Goal: Transaction & Acquisition: Purchase product/service

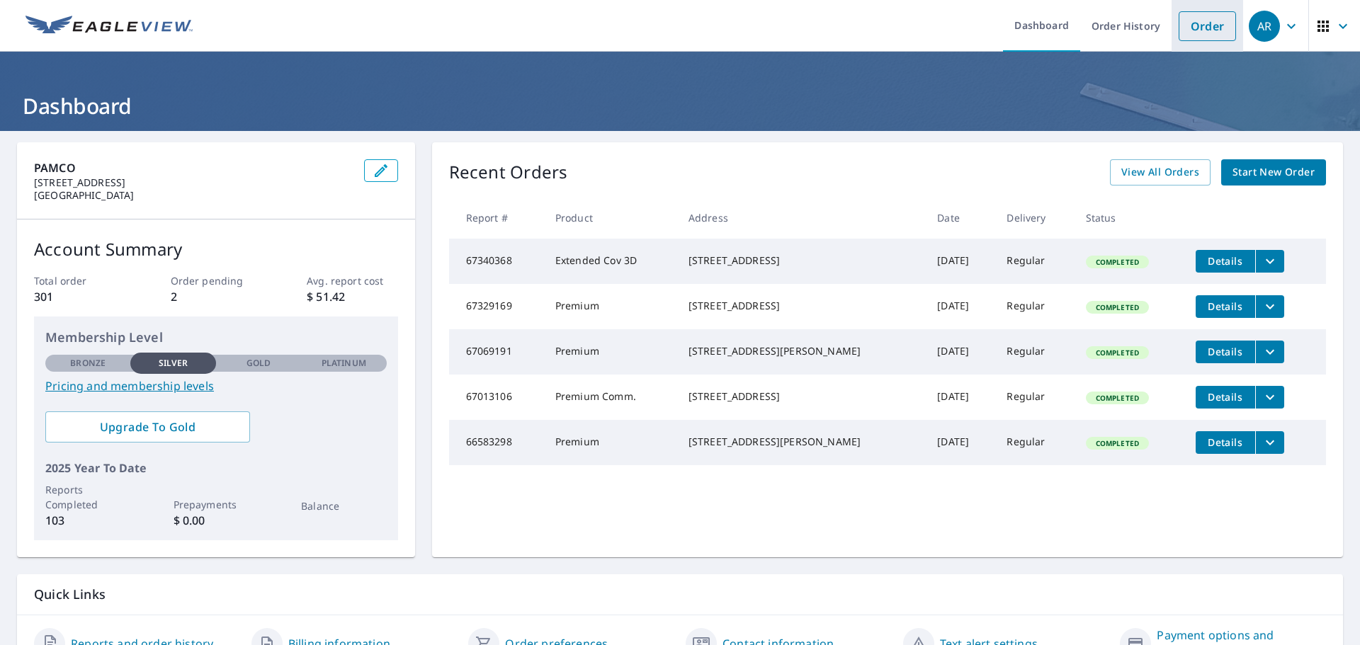
click at [1198, 25] on link "Order" at bounding box center [1207, 26] width 57 height 30
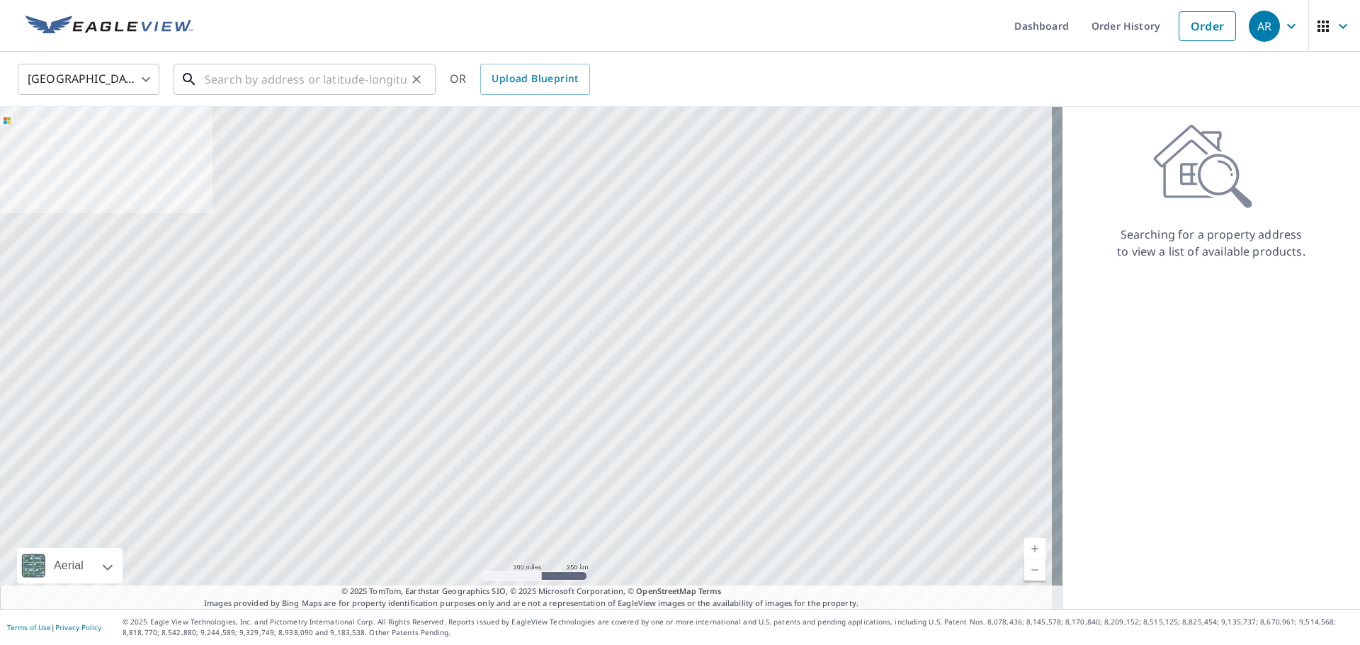
click at [211, 72] on input "text" at bounding box center [306, 79] width 202 height 40
paste input "[STREET_ADDRESS][PERSON_NAME]"
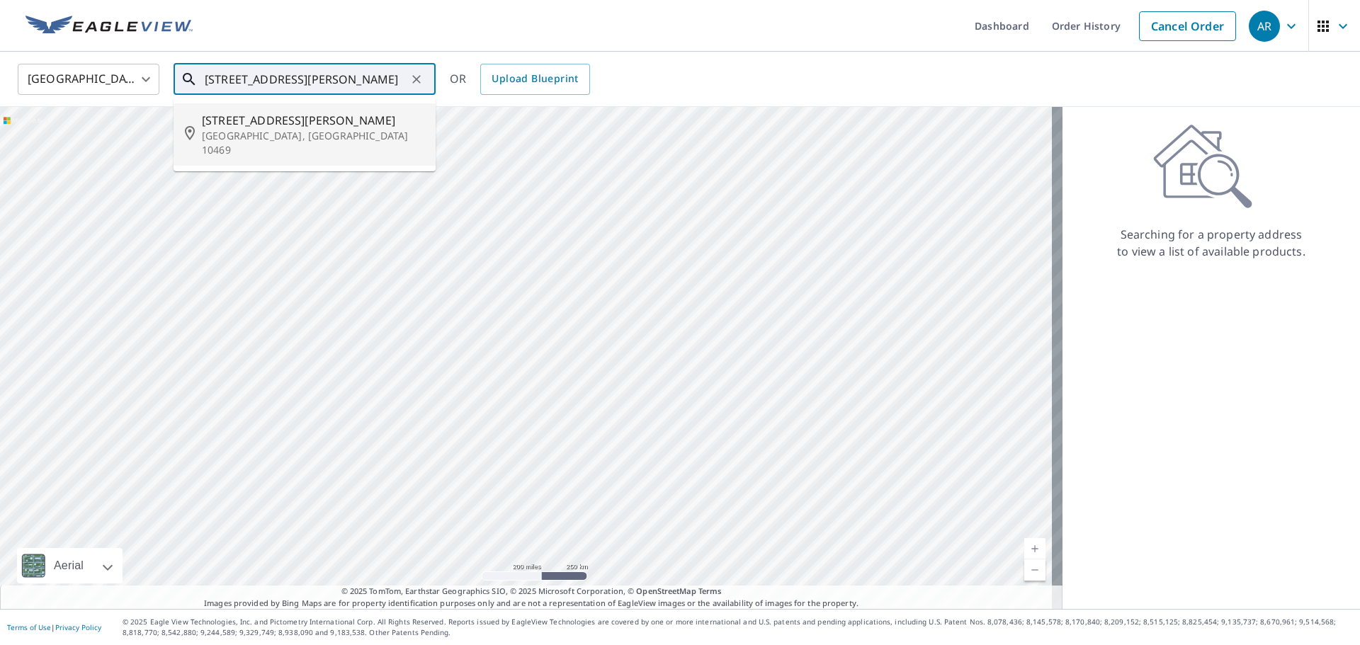
click at [230, 126] on span "[STREET_ADDRESS][PERSON_NAME]" at bounding box center [313, 120] width 222 height 17
type input "[STREET_ADDRESS][PERSON_NAME]"
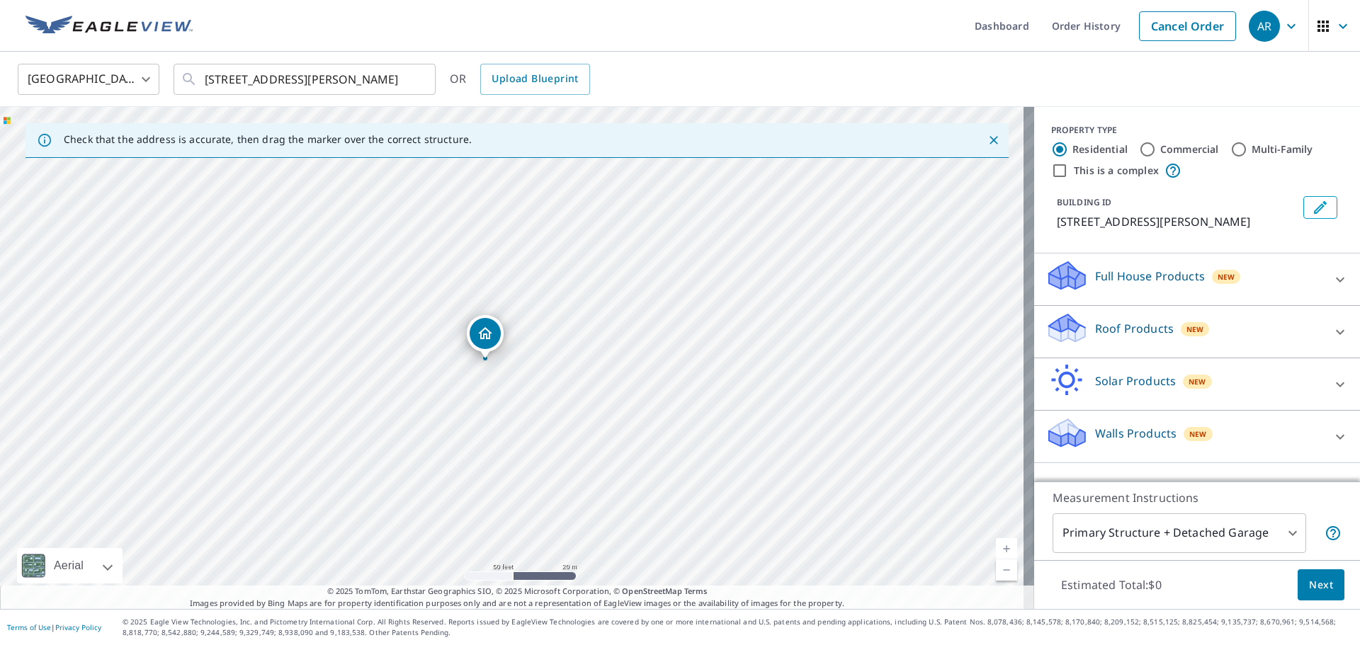
drag, startPoint x: 514, startPoint y: 340, endPoint x: 487, endPoint y: 343, distance: 27.1
click at [595, 463] on div "[STREET_ADDRESS][PERSON_NAME]" at bounding box center [517, 358] width 1034 height 502
click at [1180, 339] on div "Roof Products New" at bounding box center [1184, 332] width 278 height 40
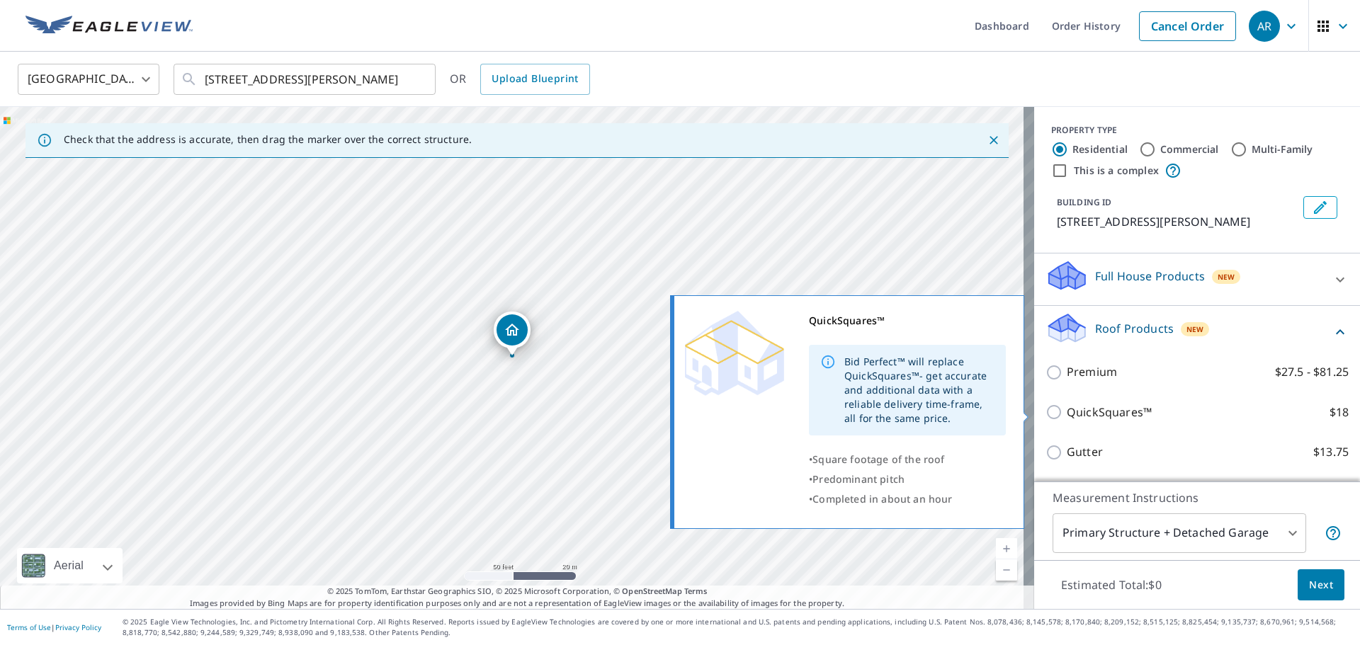
click at [1094, 413] on p "QuickSquares™" at bounding box center [1109, 413] width 85 height 18
click at [1067, 413] on input "QuickSquares™ $18" at bounding box center [1055, 412] width 21 height 17
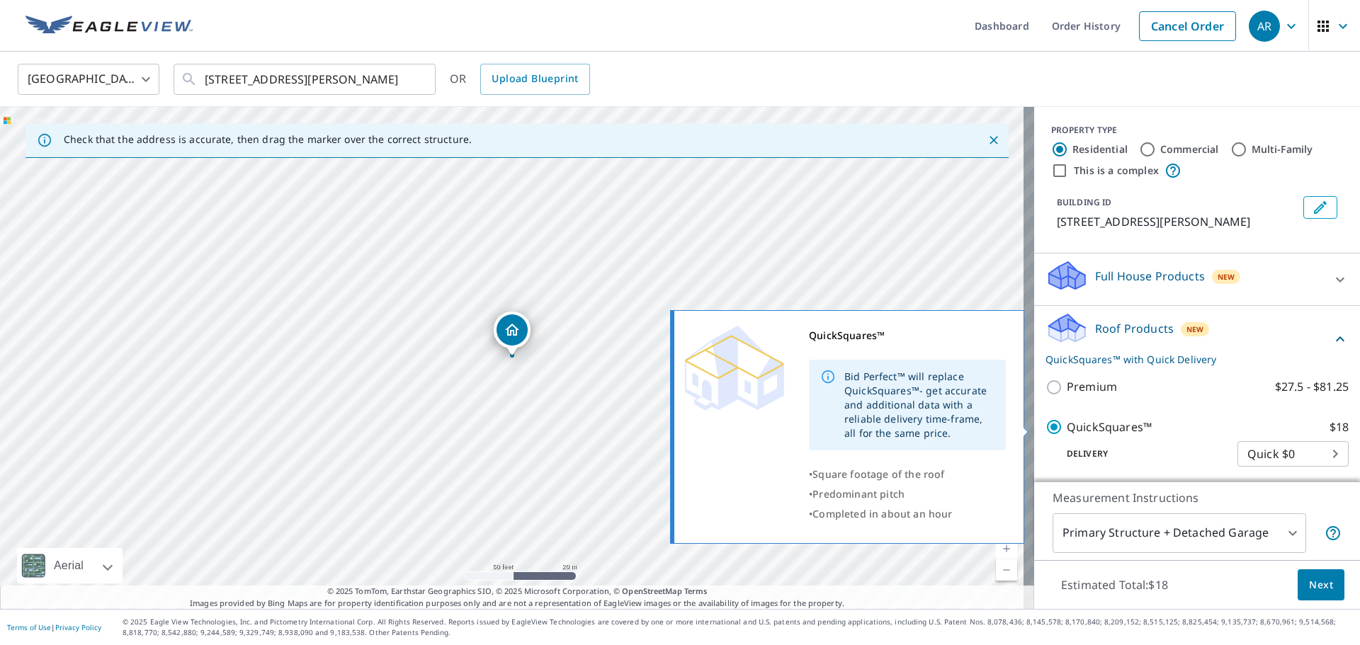
click at [1085, 433] on p "QuickSquares™" at bounding box center [1109, 428] width 85 height 18
click at [1067, 433] on input "QuickSquares™ $18" at bounding box center [1055, 427] width 21 height 17
checkbox input "false"
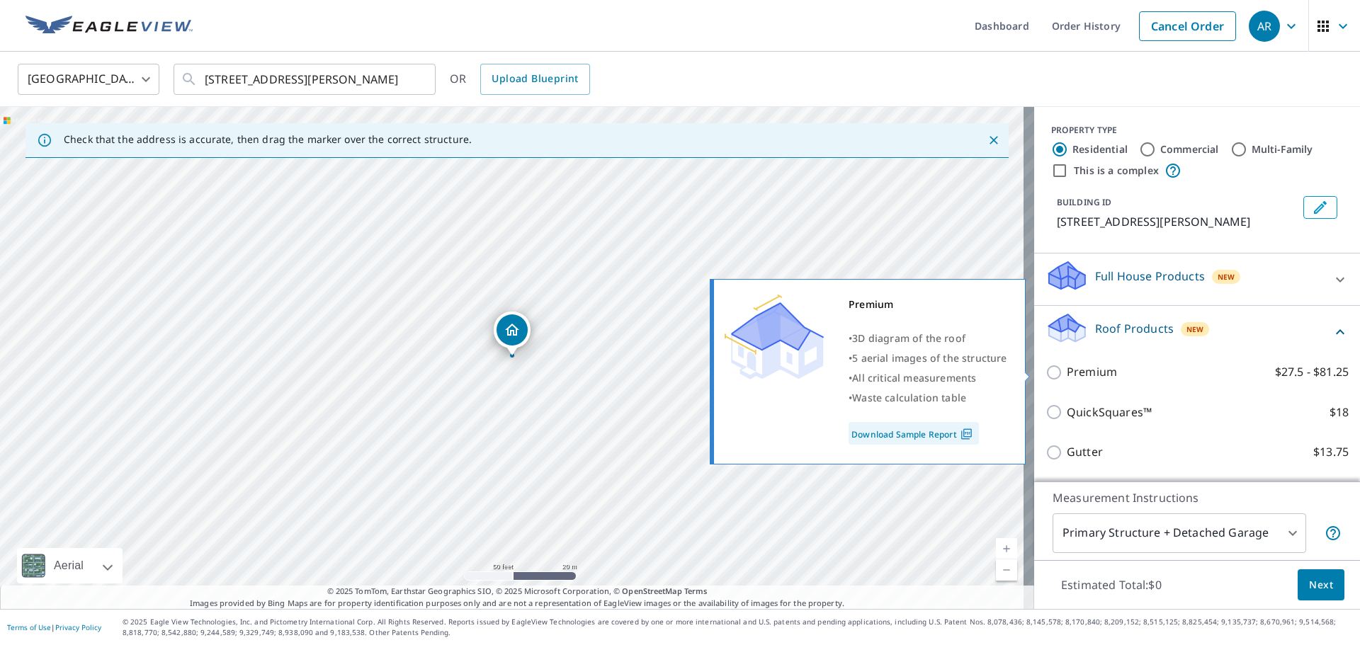
click at [1077, 378] on p "Premium" at bounding box center [1092, 372] width 50 height 18
click at [1067, 378] on input "Premium $27.5 - $81.25" at bounding box center [1055, 372] width 21 height 17
checkbox input "true"
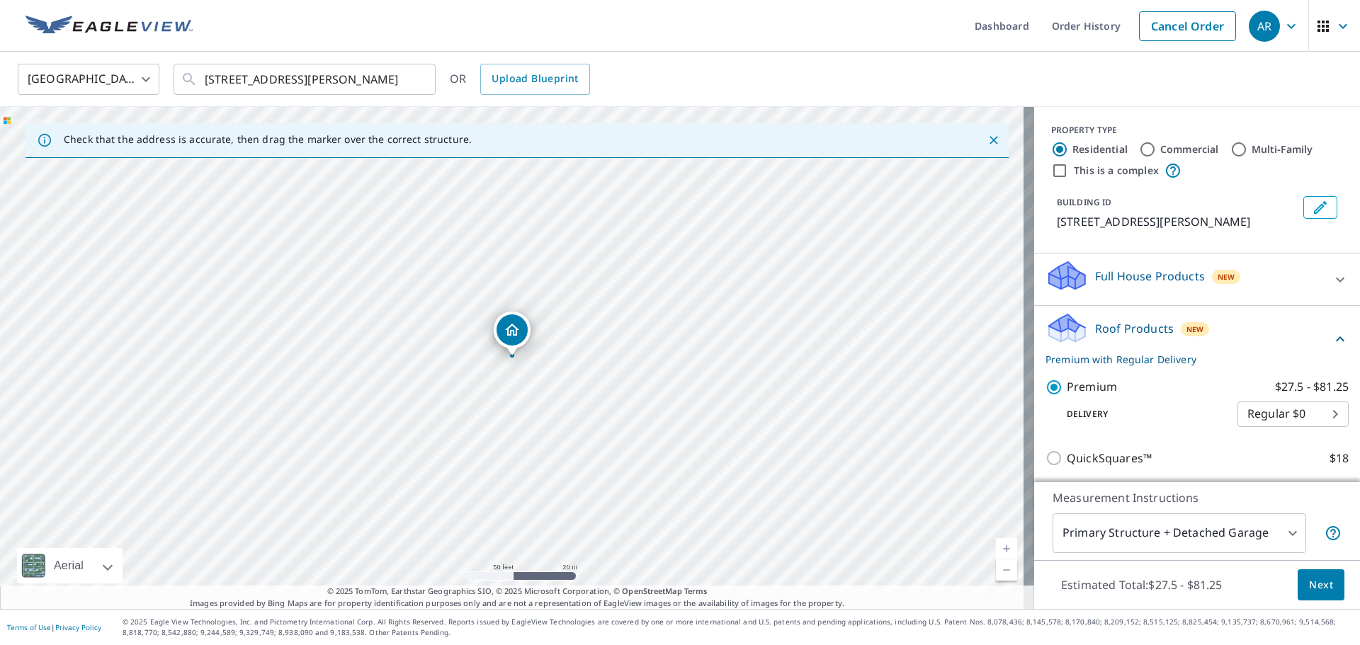
click at [1310, 581] on span "Next" at bounding box center [1321, 586] width 24 height 18
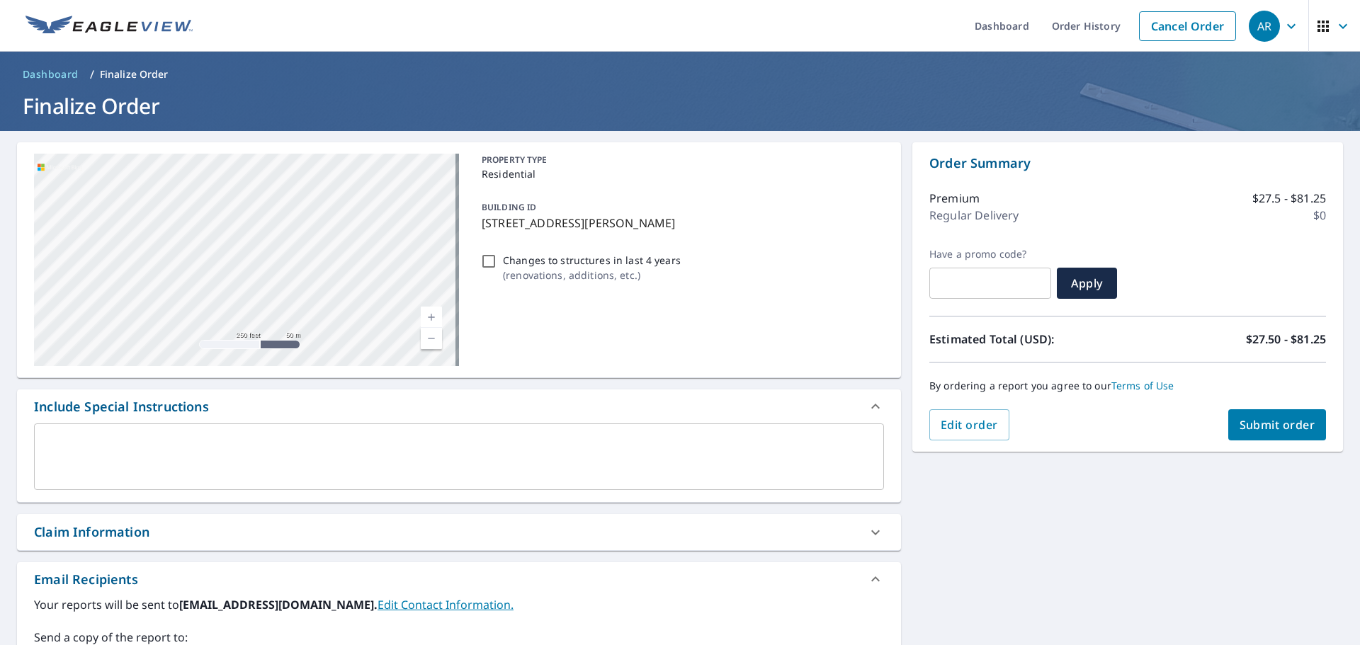
drag, startPoint x: 396, startPoint y: 271, endPoint x: 312, endPoint y: 289, distance: 85.6
click at [312, 289] on div "[STREET_ADDRESS][PERSON_NAME]" at bounding box center [246, 260] width 425 height 212
drag, startPoint x: 346, startPoint y: 262, endPoint x: 354, endPoint y: 327, distance: 65.0
click at [353, 327] on div "[STREET_ADDRESS][PERSON_NAME]" at bounding box center [246, 260] width 425 height 212
drag, startPoint x: 327, startPoint y: 280, endPoint x: 229, endPoint y: 278, distance: 98.5
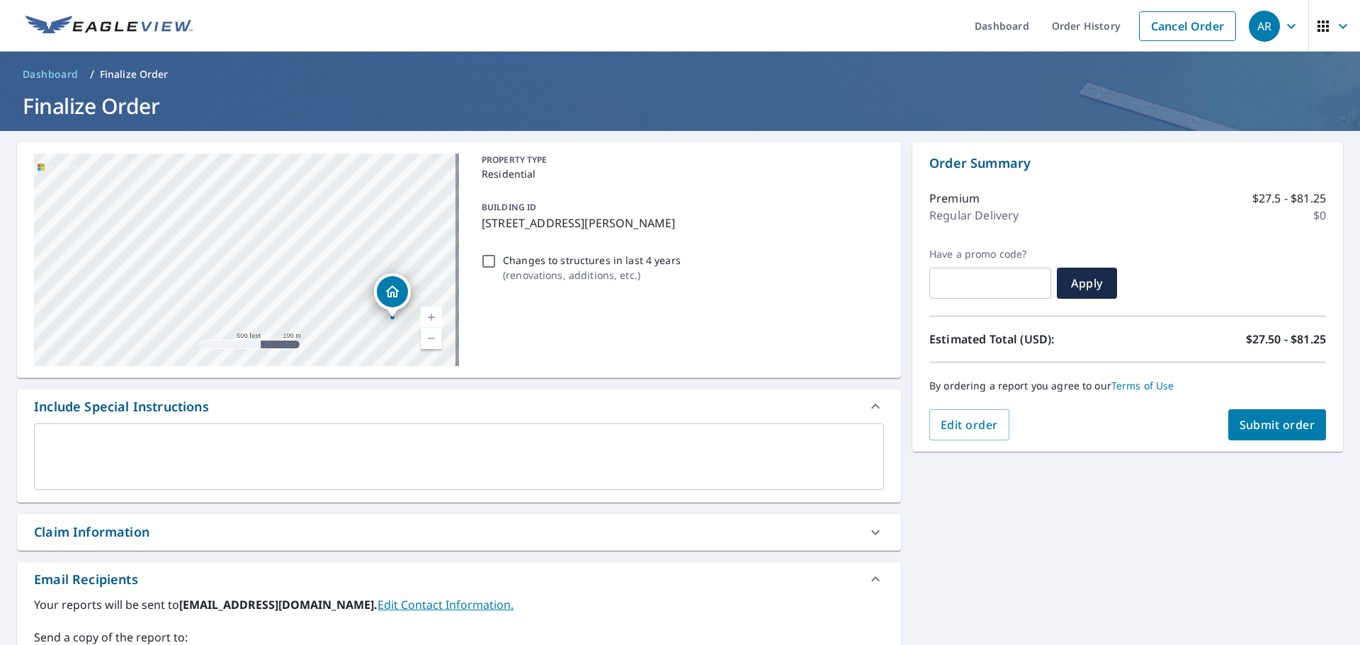
click at [252, 269] on div "[STREET_ADDRESS][PERSON_NAME]" at bounding box center [246, 260] width 425 height 212
drag, startPoint x: 283, startPoint y: 292, endPoint x: 196, endPoint y: 264, distance: 90.7
click at [196, 264] on div "[STREET_ADDRESS][PERSON_NAME]" at bounding box center [246, 260] width 425 height 212
drag, startPoint x: 396, startPoint y: 268, endPoint x: 348, endPoint y: 261, distance: 48.7
click at [348, 261] on div "[STREET_ADDRESS][PERSON_NAME]" at bounding box center [246, 260] width 425 height 212
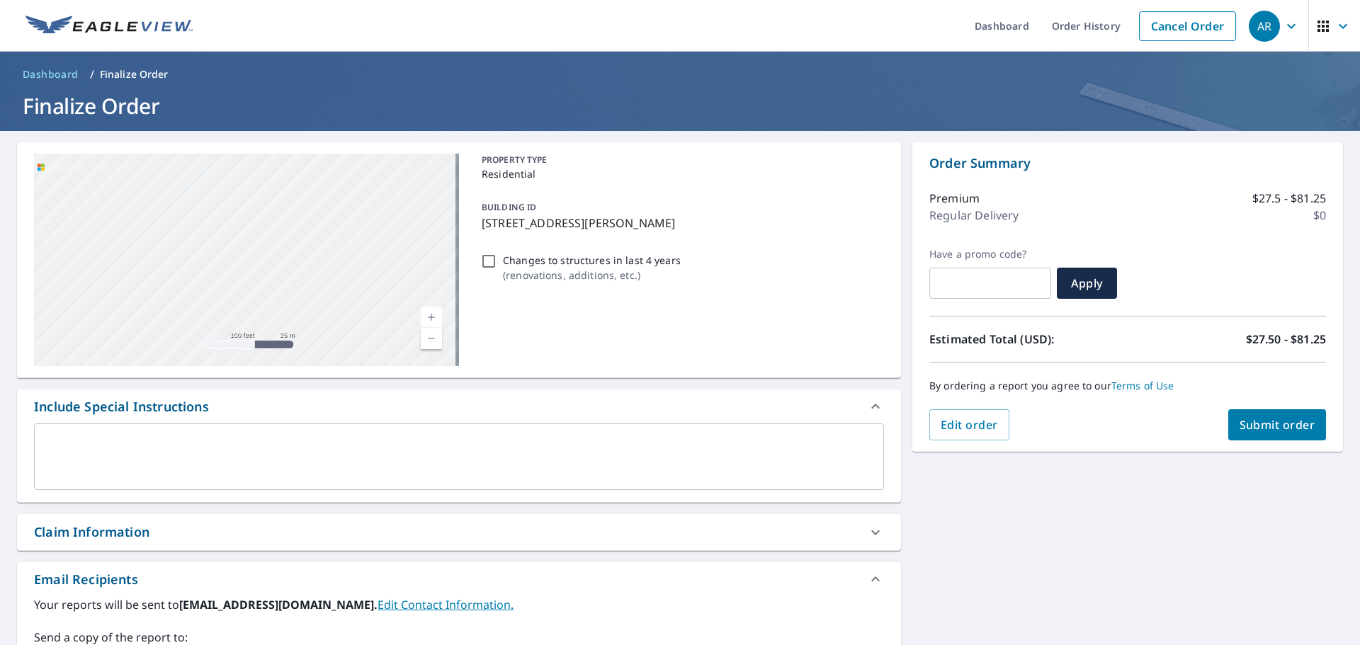
drag, startPoint x: 176, startPoint y: 281, endPoint x: 328, endPoint y: 246, distance: 155.7
click at [324, 245] on div "[STREET_ADDRESS][PERSON_NAME]" at bounding box center [246, 260] width 425 height 212
drag, startPoint x: 185, startPoint y: 254, endPoint x: 173, endPoint y: 242, distance: 16.5
click at [175, 245] on div "[STREET_ADDRESS][PERSON_NAME]" at bounding box center [246, 260] width 425 height 212
drag, startPoint x: 179, startPoint y: 243, endPoint x: 326, endPoint y: 261, distance: 147.8
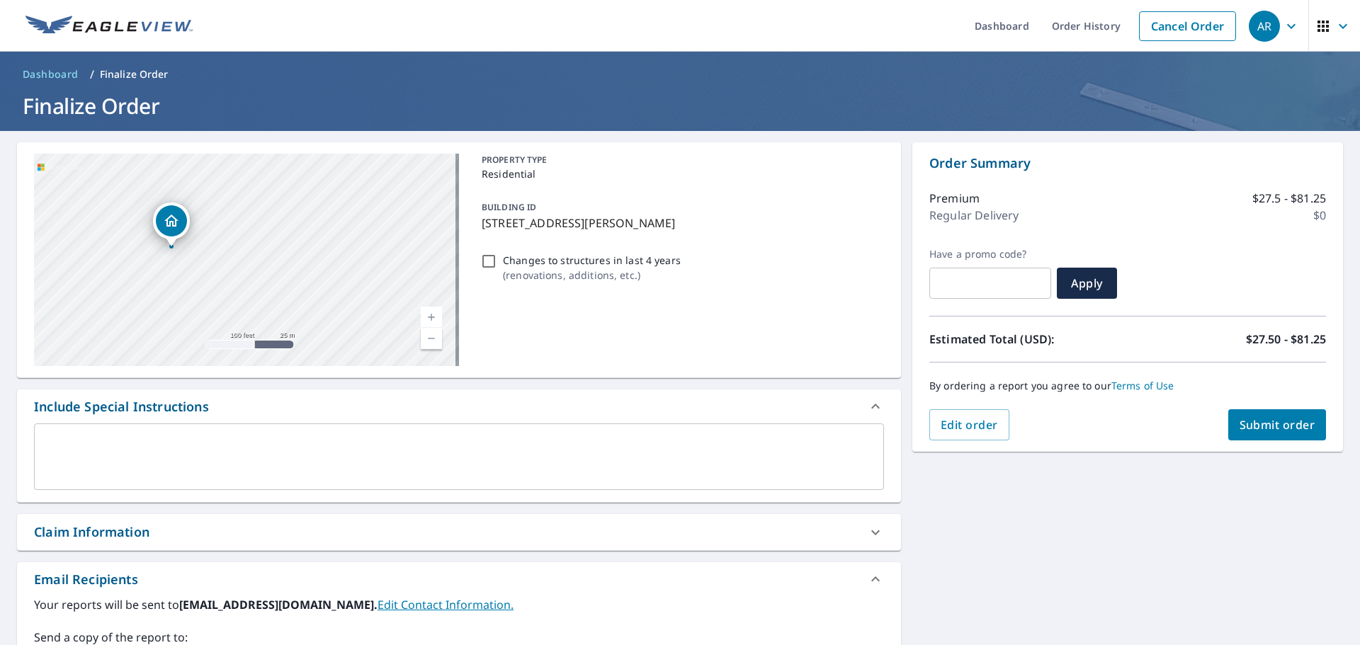
click at [326, 261] on div "[STREET_ADDRESS][PERSON_NAME]" at bounding box center [246, 260] width 425 height 212
drag, startPoint x: 280, startPoint y: 244, endPoint x: 336, endPoint y: 250, distance: 56.9
click at [336, 245] on div "[STREET_ADDRESS][PERSON_NAME]" at bounding box center [246, 260] width 425 height 212
drag, startPoint x: 238, startPoint y: 246, endPoint x: 293, endPoint y: 283, distance: 66.4
click at [293, 283] on div "[STREET_ADDRESS][PERSON_NAME]" at bounding box center [246, 260] width 425 height 212
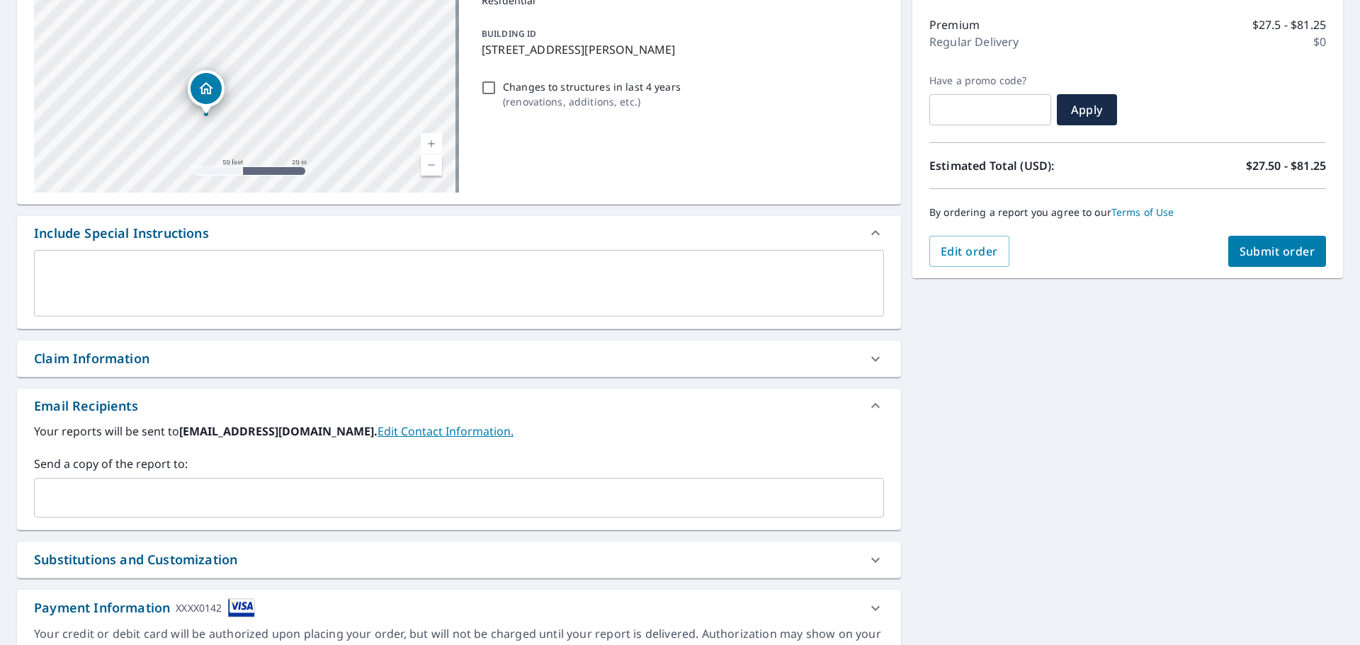
scroll to position [212, 0]
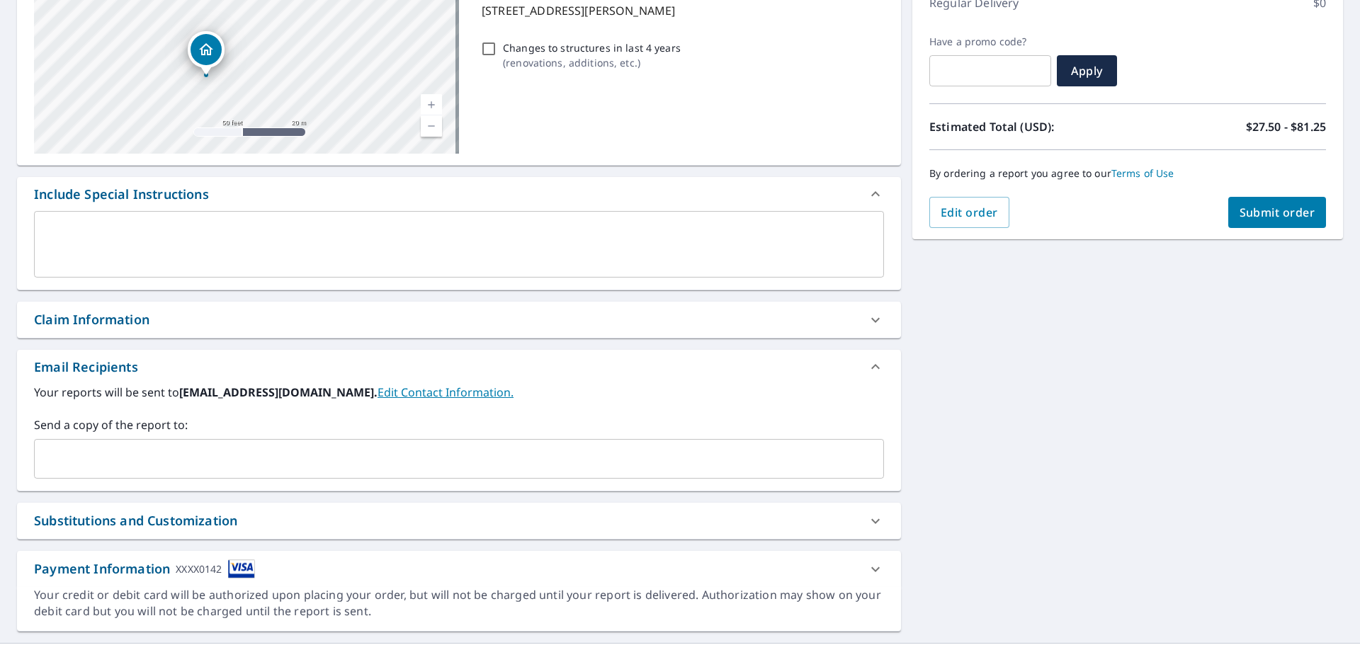
click at [108, 451] on input "text" at bounding box center [448, 459] width 816 height 27
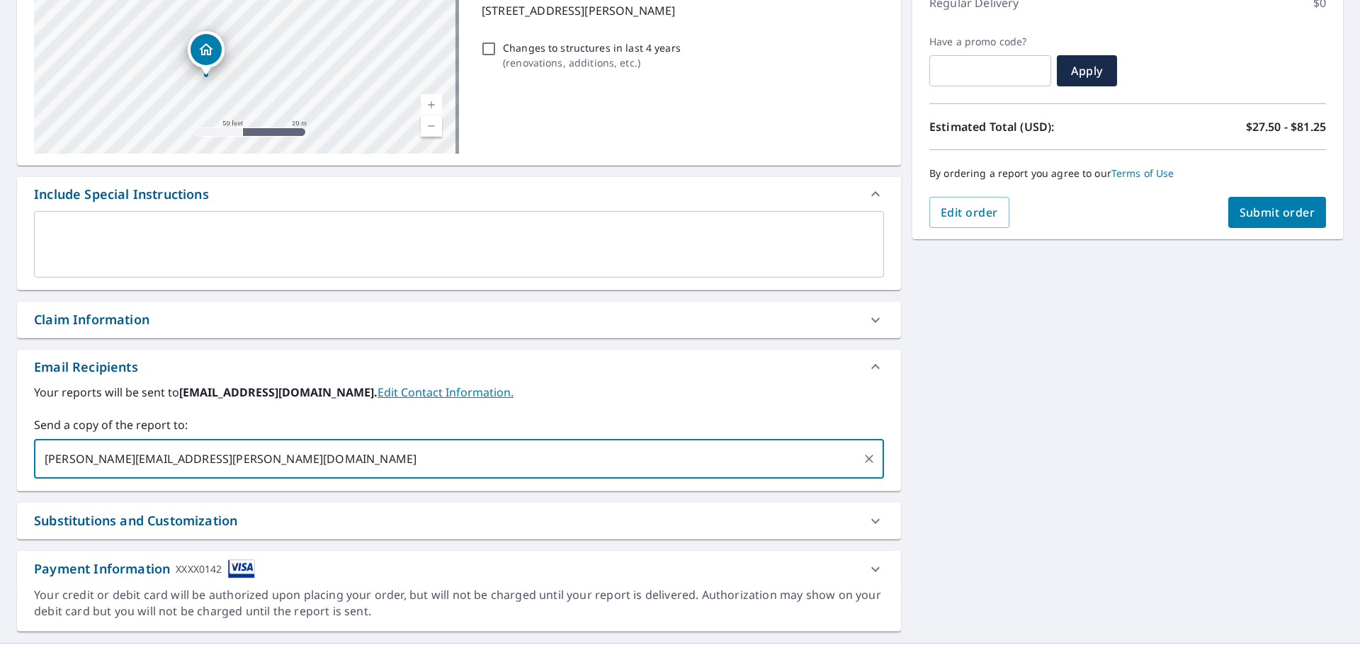
type input "[PERSON_NAME][EMAIL_ADDRESS][PERSON_NAME][DOMAIN_NAME]"
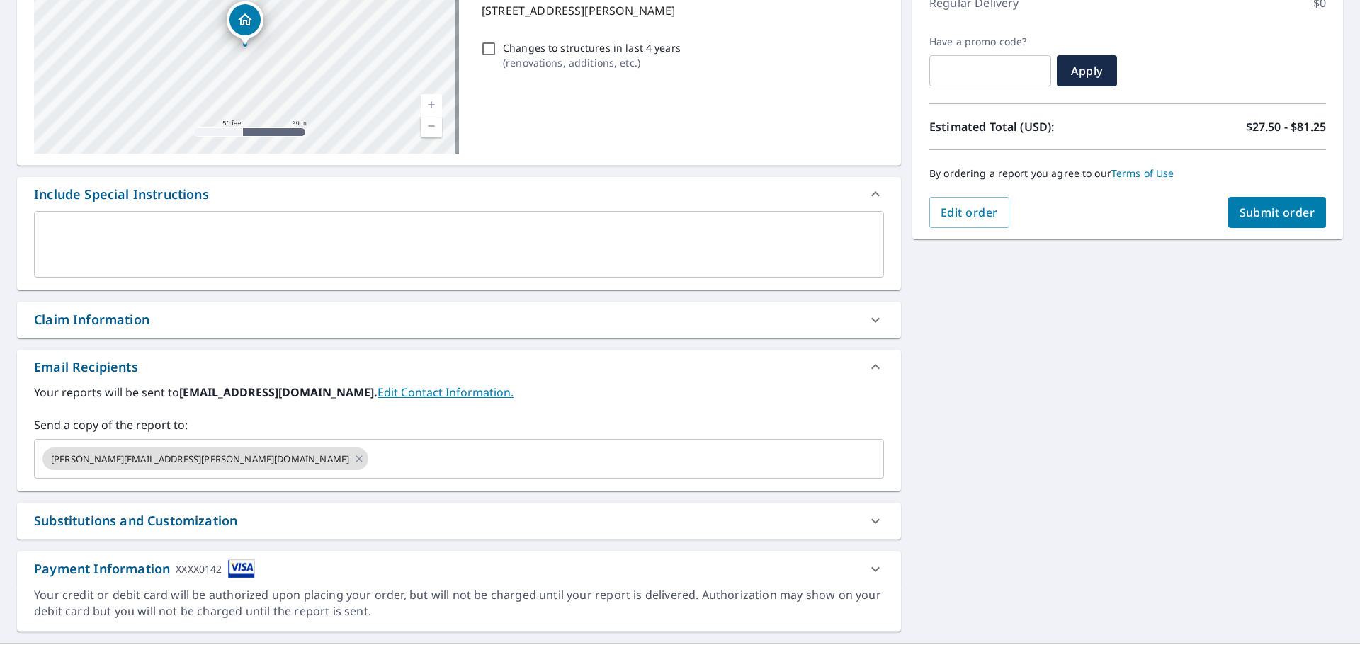
click at [1099, 522] on div "[STREET_ADDRESS][GEOGRAPHIC_DATA][PERSON_NAME] A standard road map Aerial A det…" at bounding box center [680, 281] width 1360 height 725
click at [1261, 212] on span "Submit order" at bounding box center [1278, 213] width 76 height 16
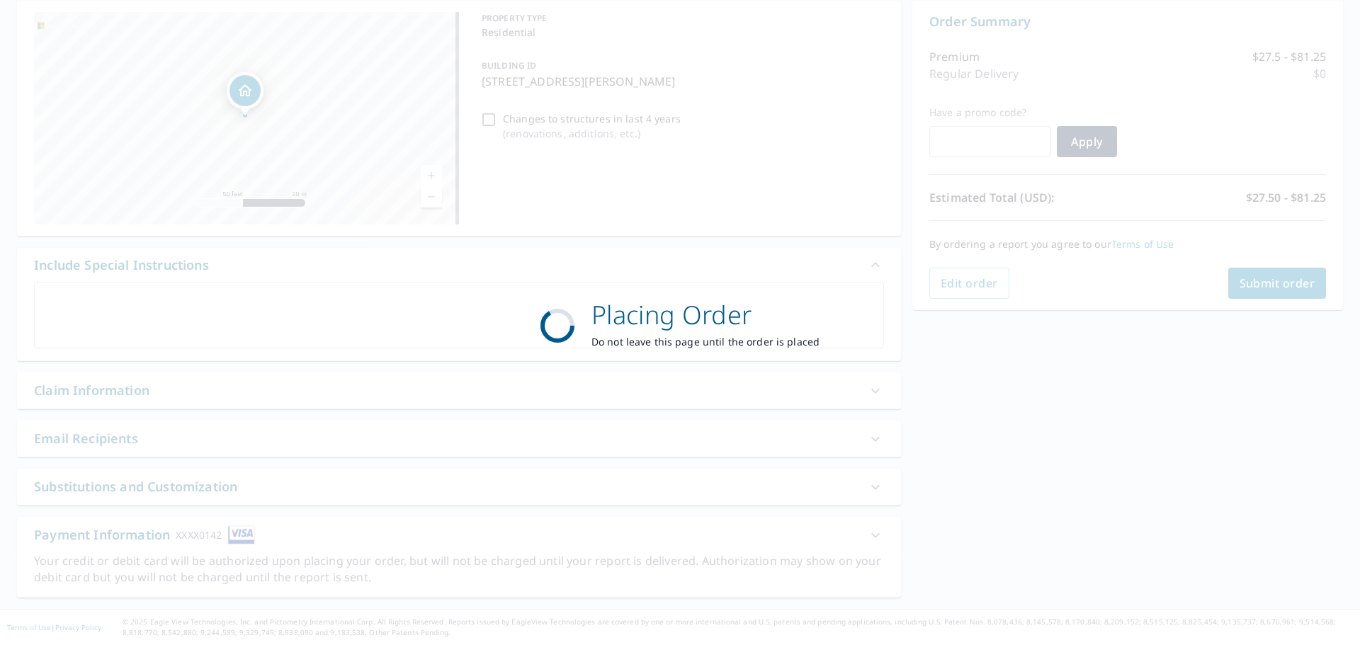
scroll to position [142, 0]
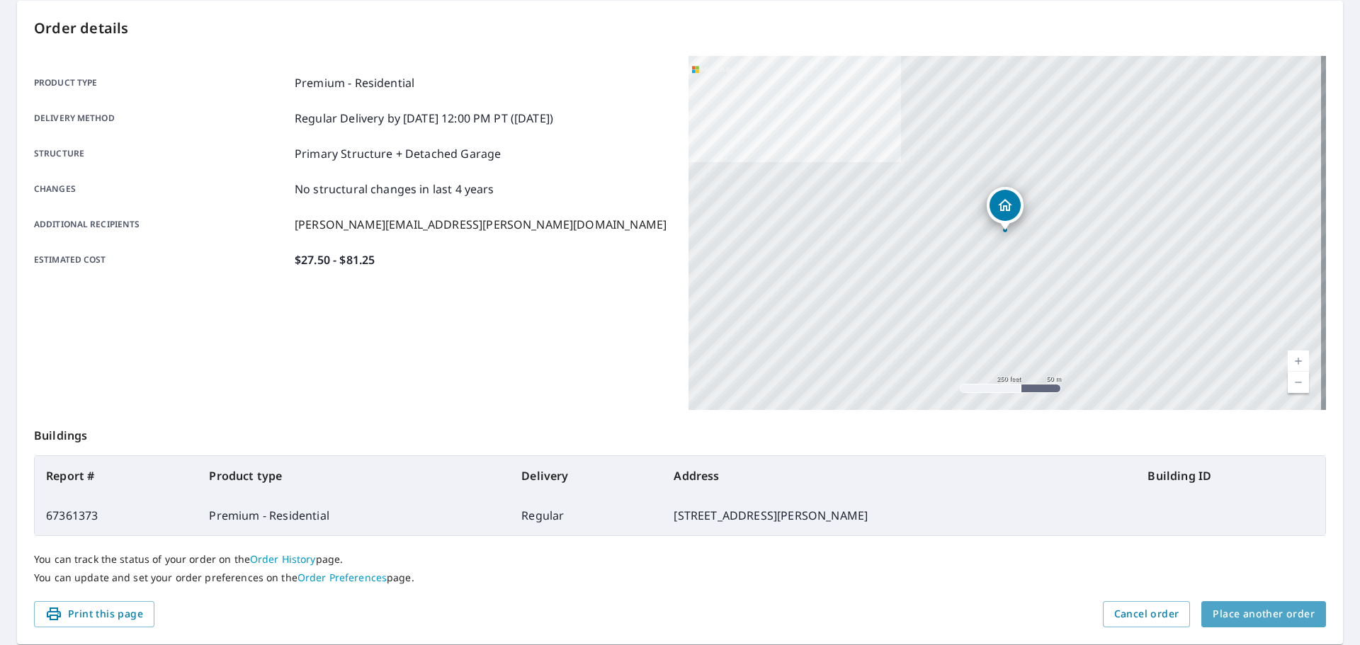
click at [1284, 611] on span "Place another order" at bounding box center [1264, 615] width 102 height 18
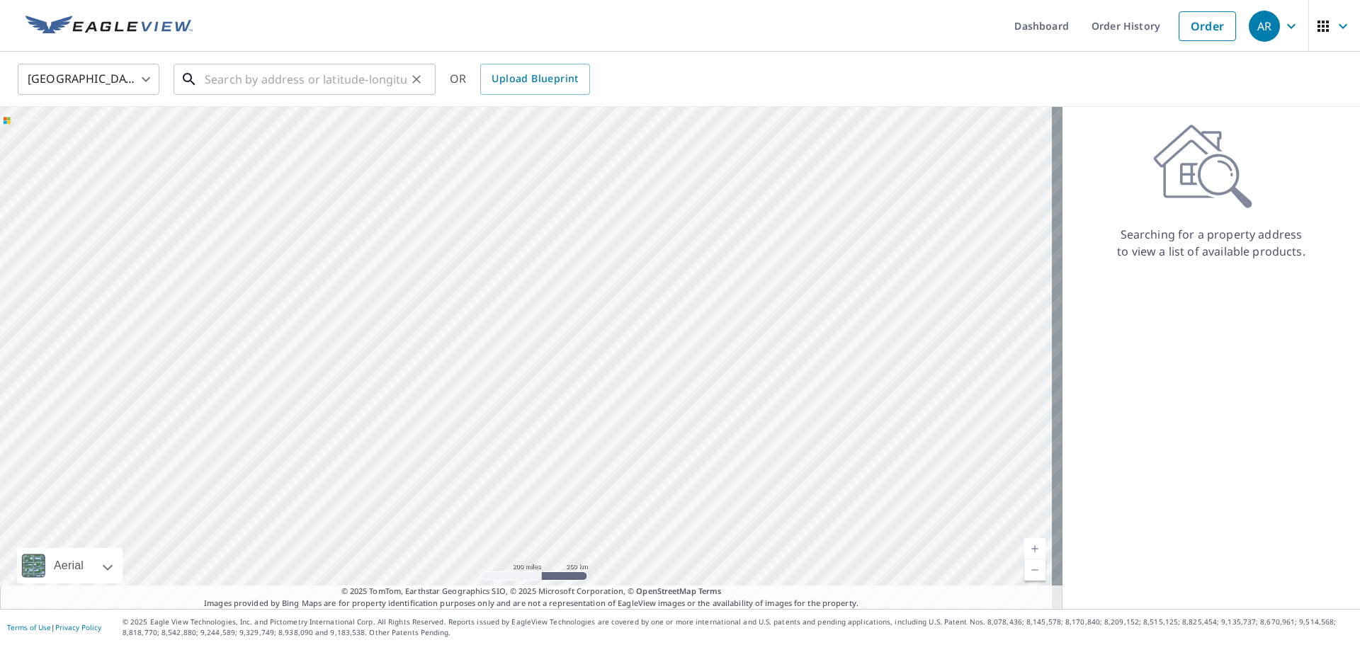
drag, startPoint x: 262, startPoint y: 73, endPoint x: 263, endPoint y: 80, distance: 7.1
click at [262, 74] on input "text" at bounding box center [306, 79] width 202 height 40
paste input "11 Holdsworth Ct Passaic [GEOGRAPHIC_DATA]"
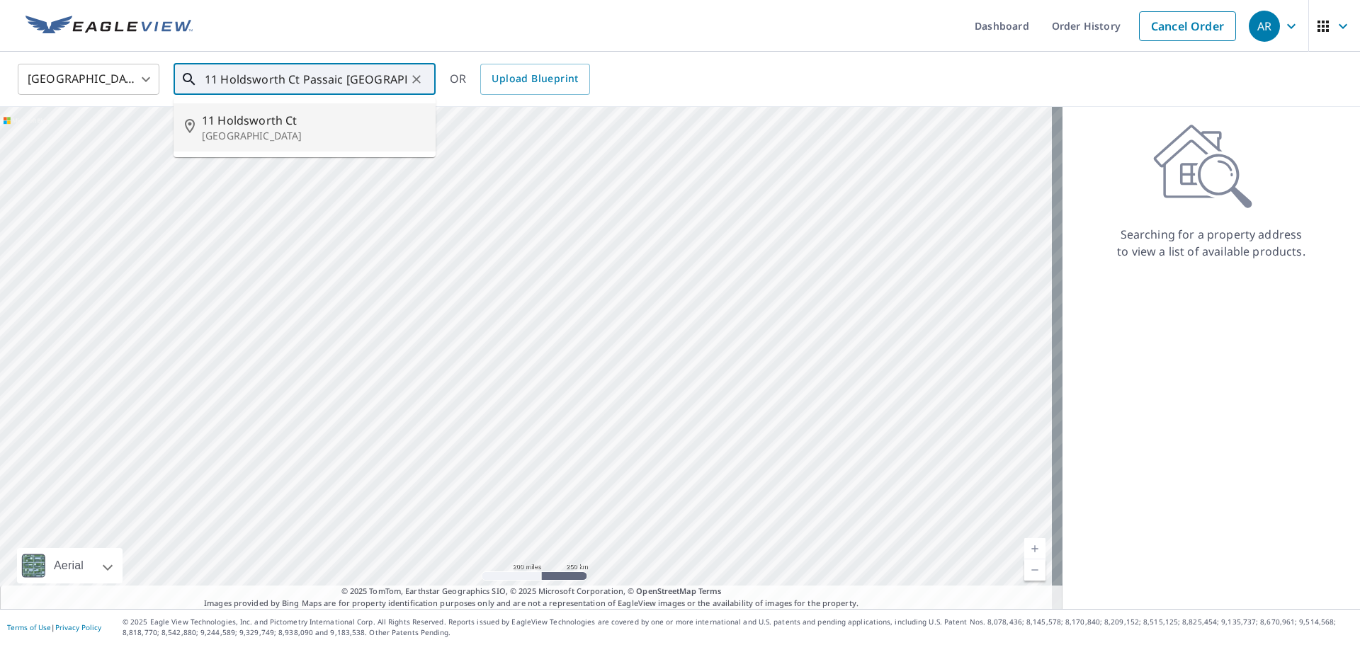
click at [233, 129] on p "[GEOGRAPHIC_DATA]" at bounding box center [313, 136] width 222 height 14
type input "[STREET_ADDRESS]"
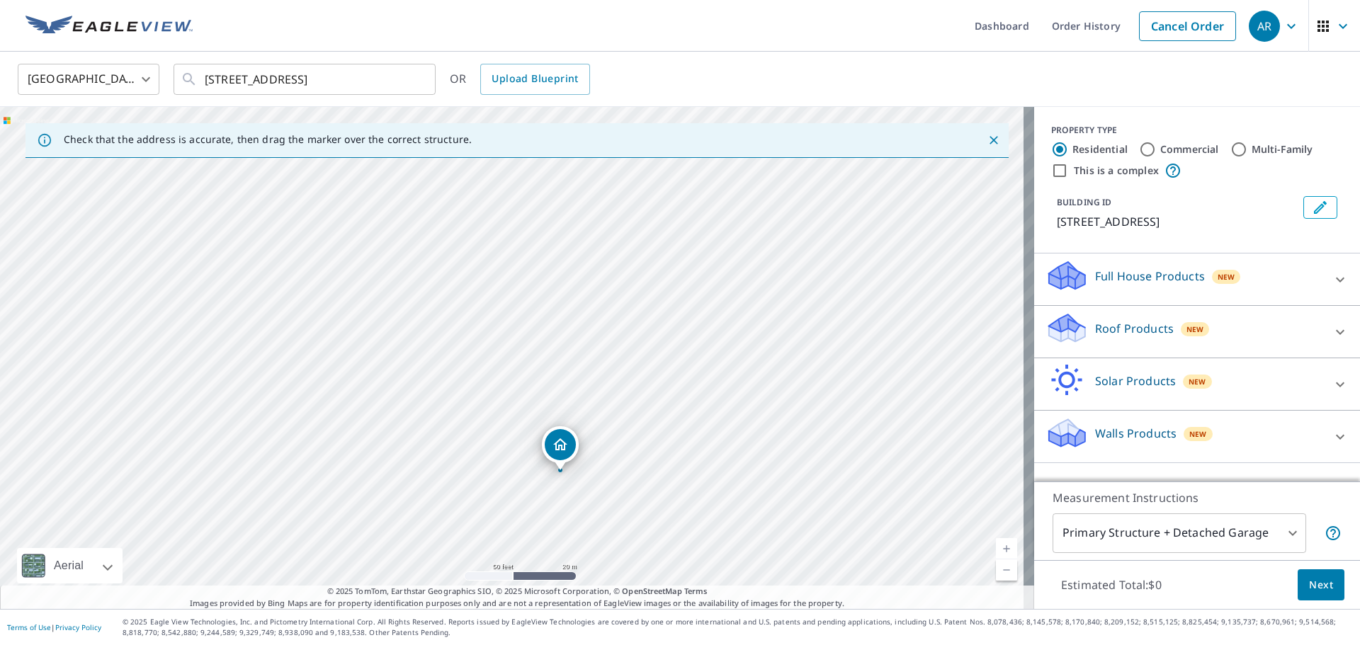
drag, startPoint x: 482, startPoint y: 285, endPoint x: 552, endPoint y: 466, distance: 193.7
click at [552, 466] on div "[STREET_ADDRESS]" at bounding box center [517, 358] width 1034 height 502
click at [1191, 335] on div "New" at bounding box center [1195, 329] width 29 height 14
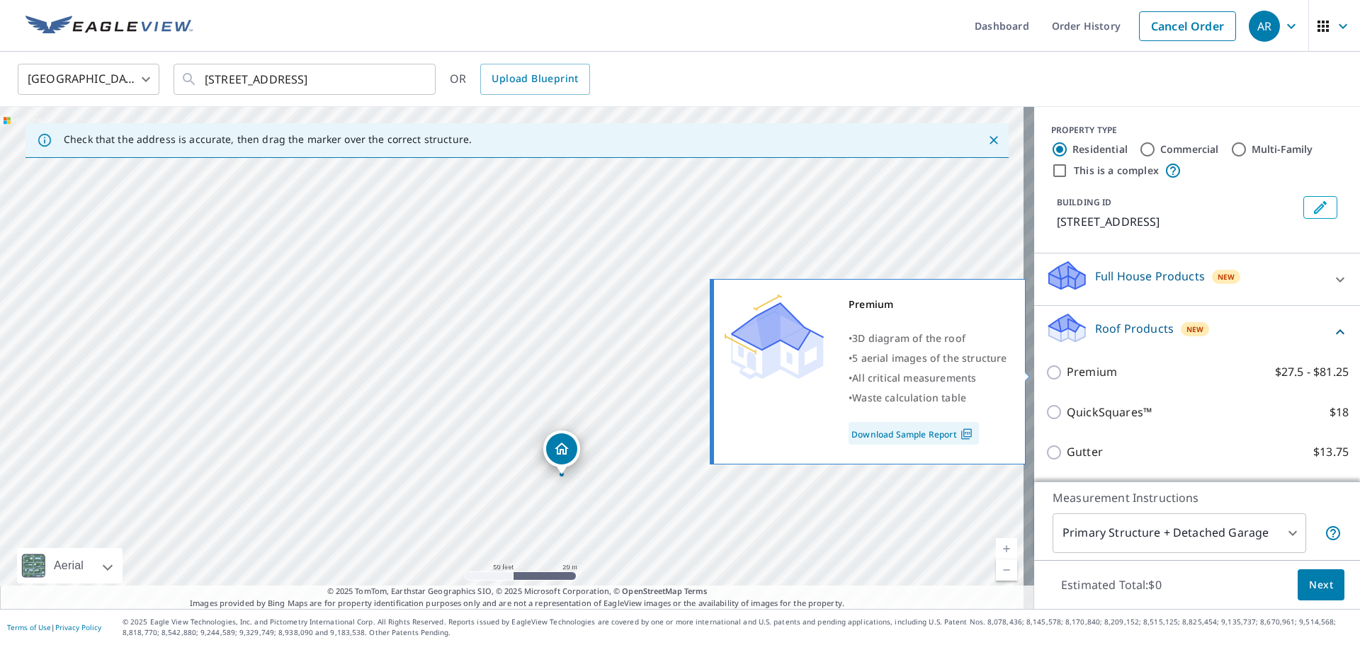
click at [1091, 375] on p "Premium" at bounding box center [1092, 372] width 50 height 18
click at [1067, 375] on input "Premium $27.5 - $81.25" at bounding box center [1055, 372] width 21 height 17
checkbox input "true"
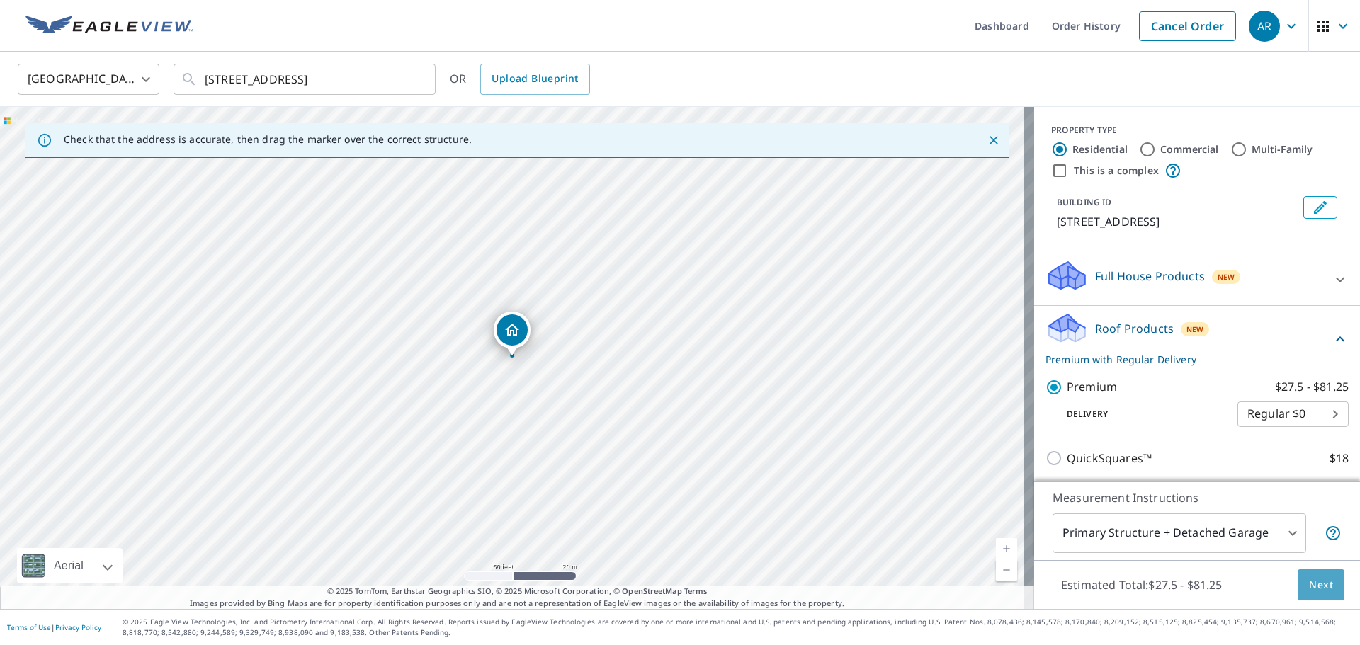
click at [1318, 591] on span "Next" at bounding box center [1321, 586] width 24 height 18
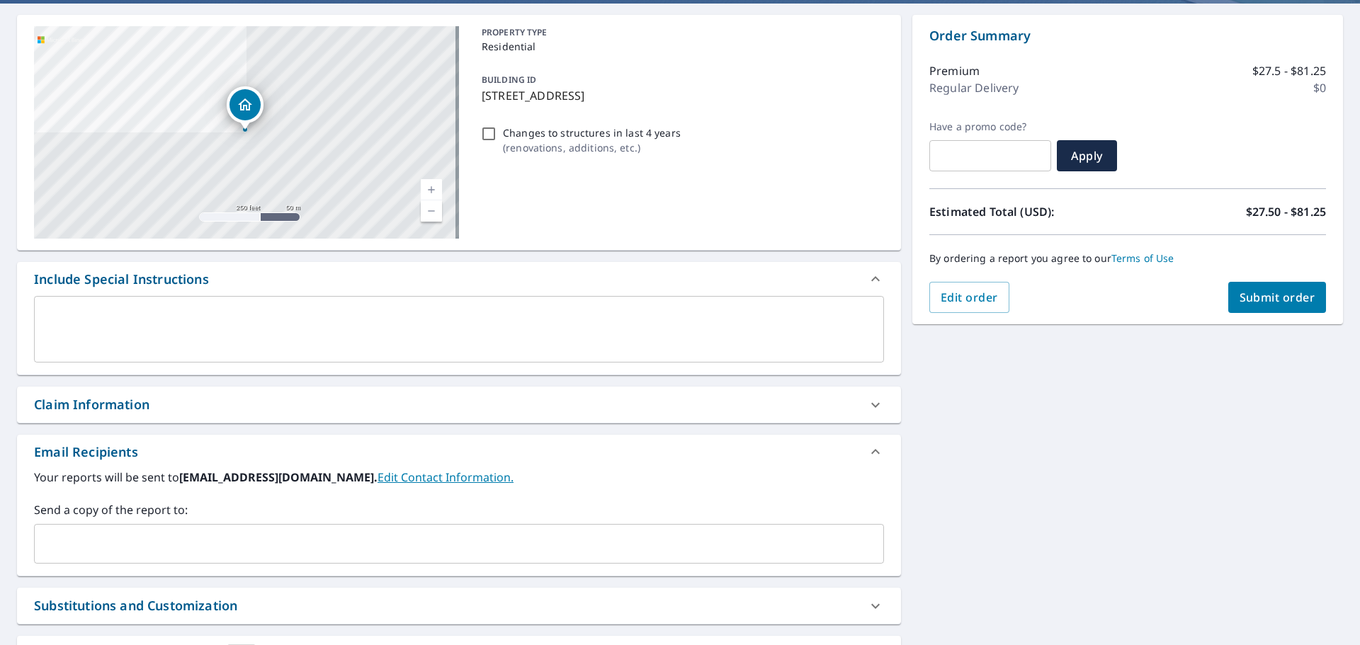
scroll to position [142, 0]
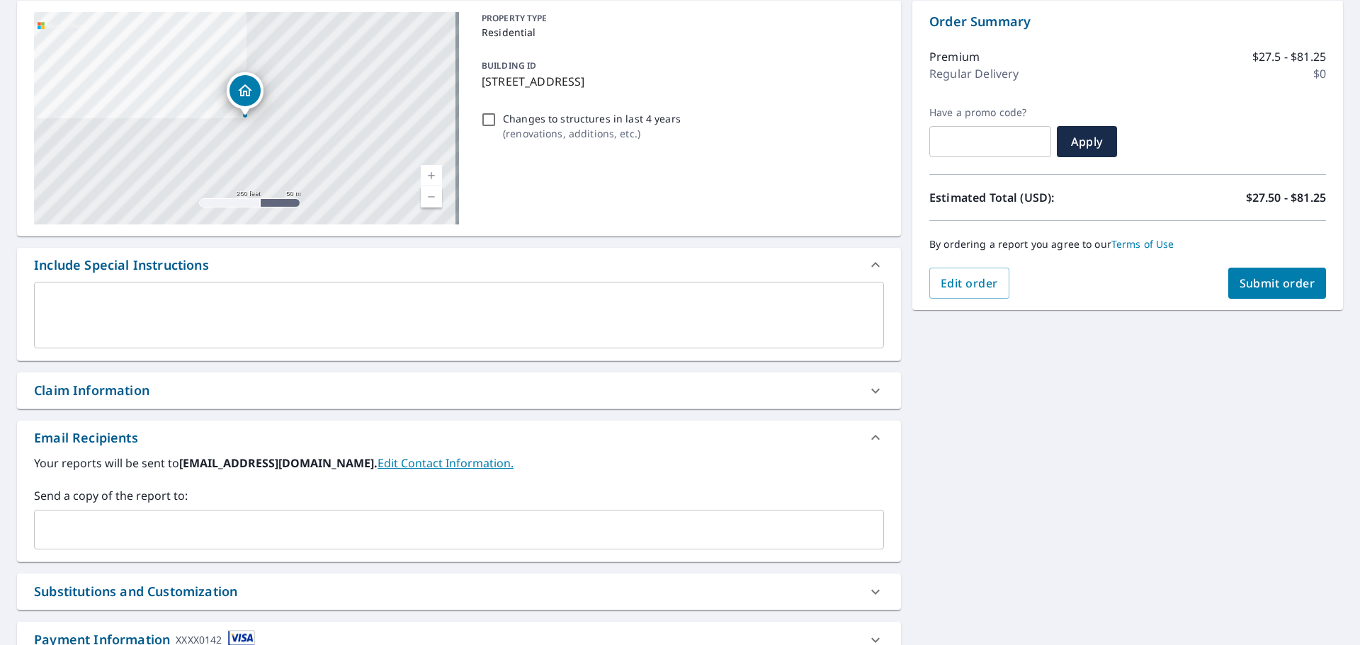
click at [124, 540] on input "text" at bounding box center [448, 529] width 816 height 27
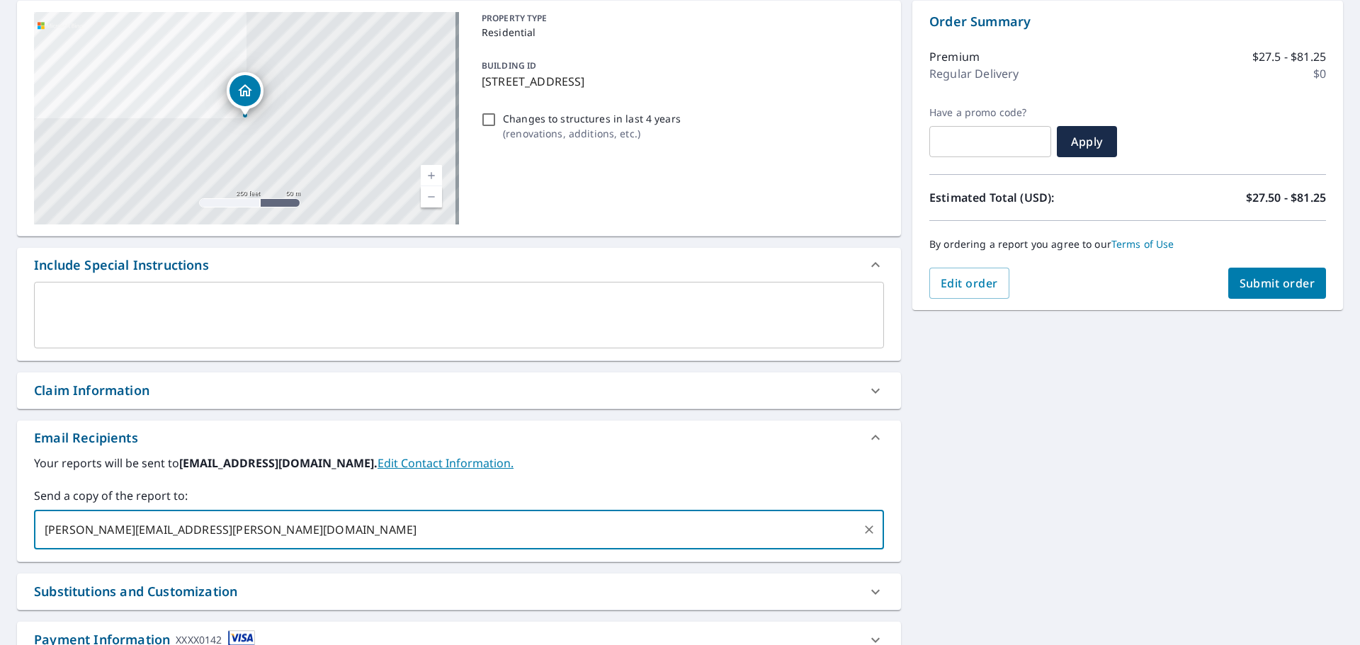
type input "[PERSON_NAME][EMAIL_ADDRESS][PERSON_NAME][DOMAIN_NAME]"
click at [1079, 458] on div "[STREET_ADDRESS] Aerial Road A standard road map Aerial A detailed look from ab…" at bounding box center [680, 351] width 1360 height 725
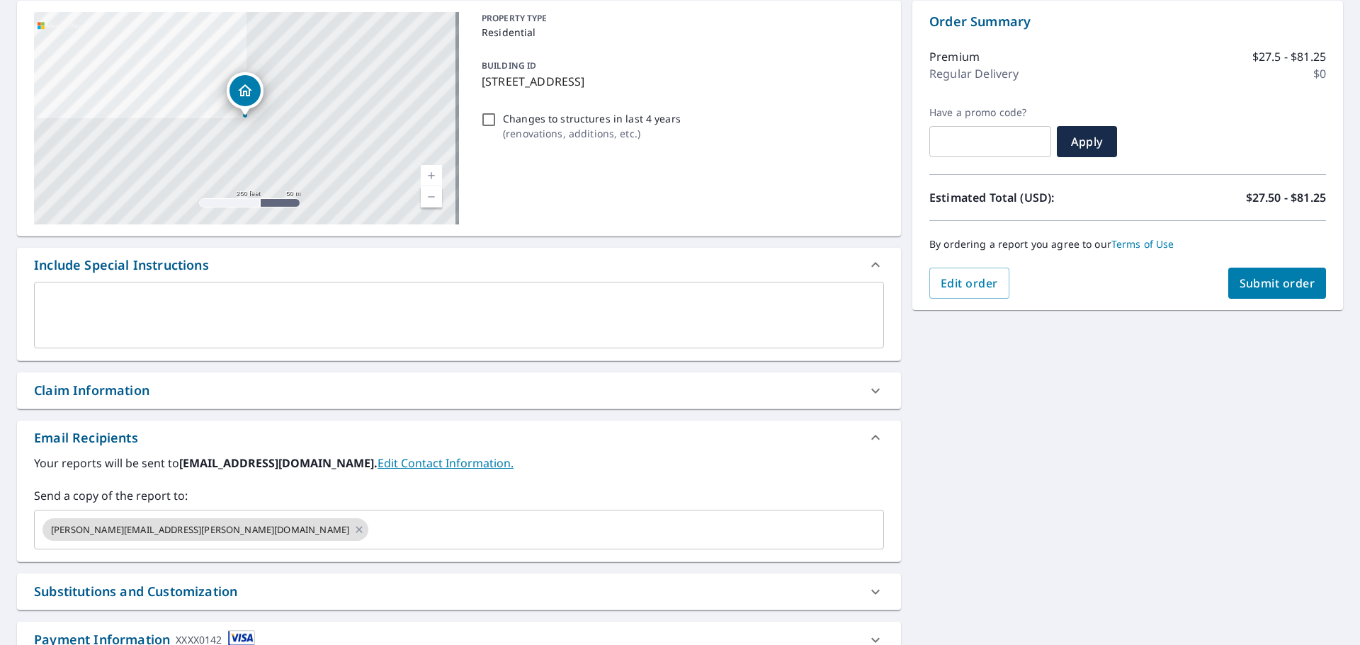
click at [1273, 285] on span "Submit order" at bounding box center [1278, 284] width 76 height 16
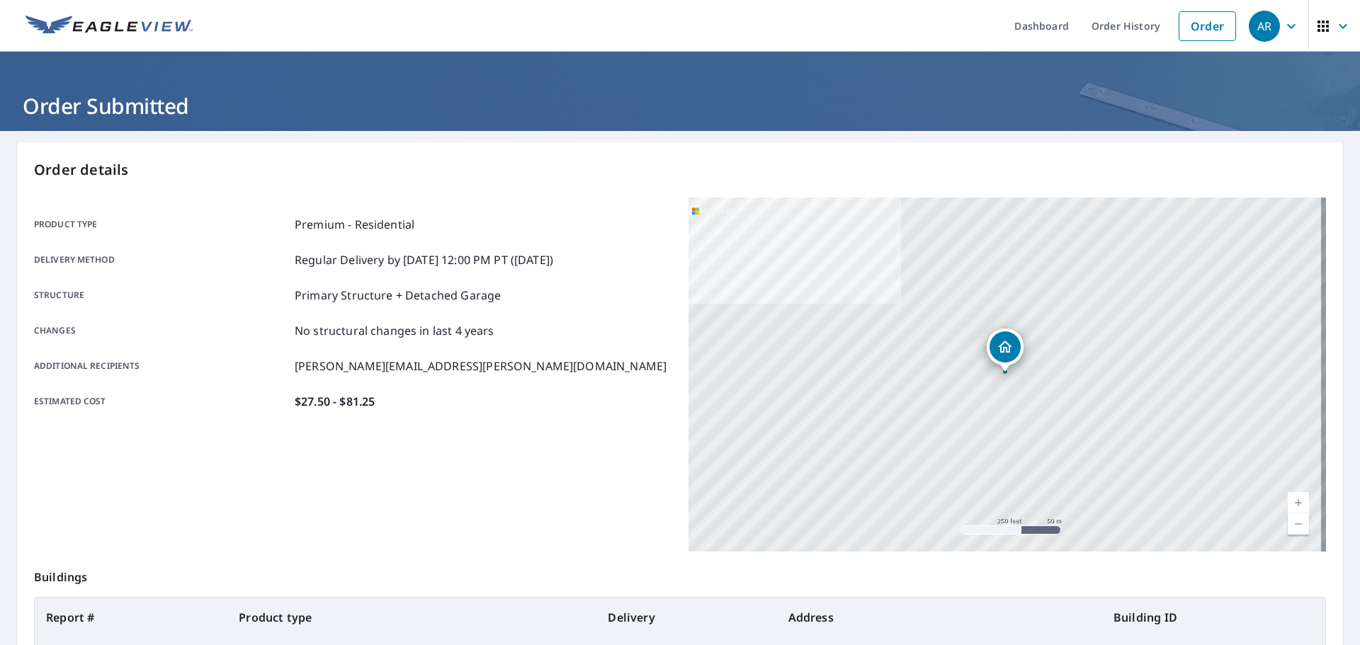
click at [1261, 23] on div "AR" at bounding box center [1264, 26] width 31 height 31
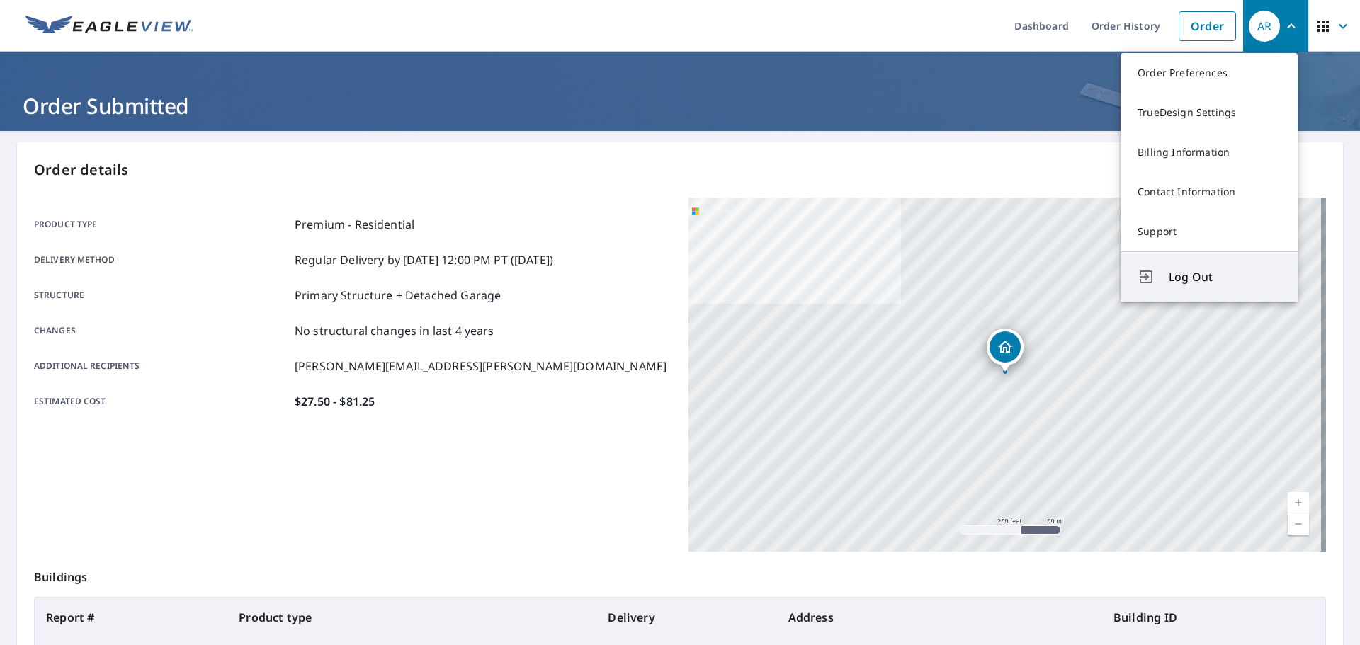
click at [1215, 287] on button "Log Out" at bounding box center [1209, 276] width 177 height 50
